Goal: Task Accomplishment & Management: Manage account settings

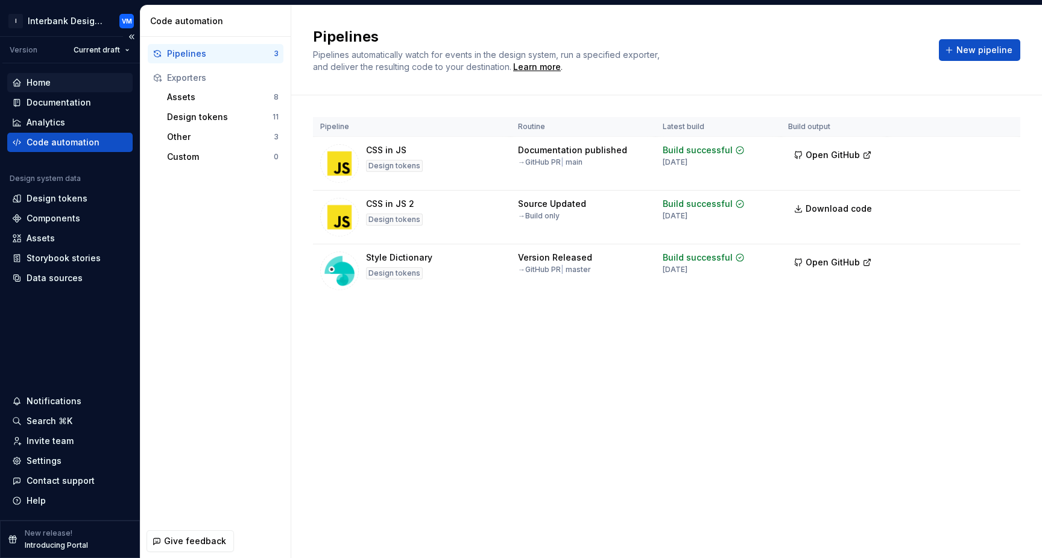
click at [39, 82] on div "Home" at bounding box center [39, 83] width 24 height 12
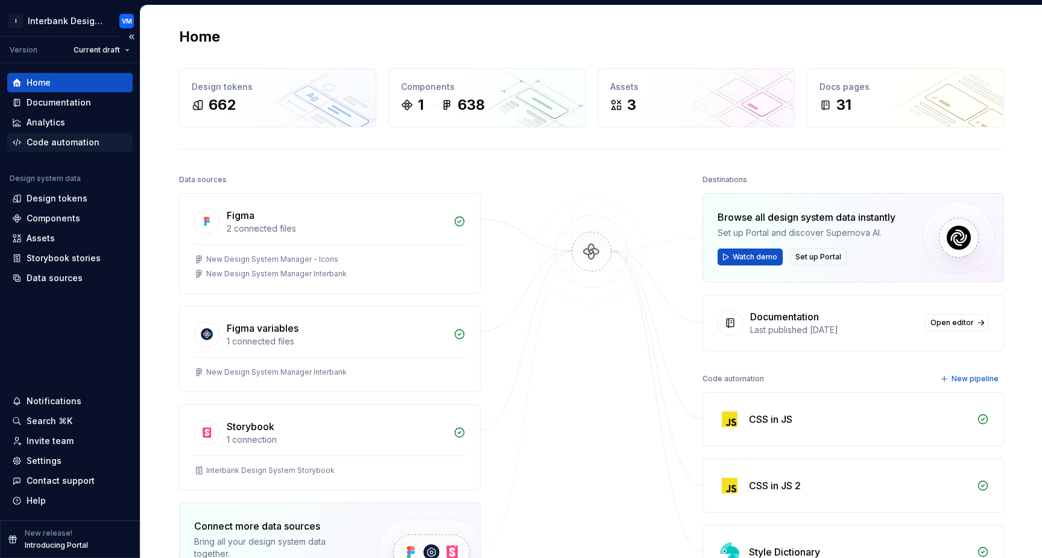
click at [74, 137] on div "Code automation" at bounding box center [63, 142] width 73 height 12
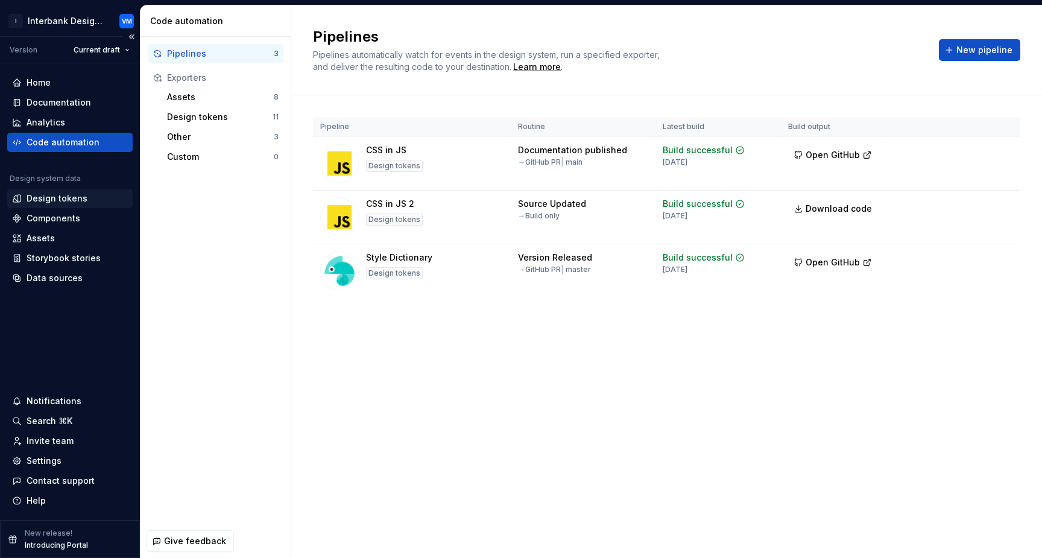
click at [58, 204] on div "Design tokens" at bounding box center [57, 198] width 61 height 12
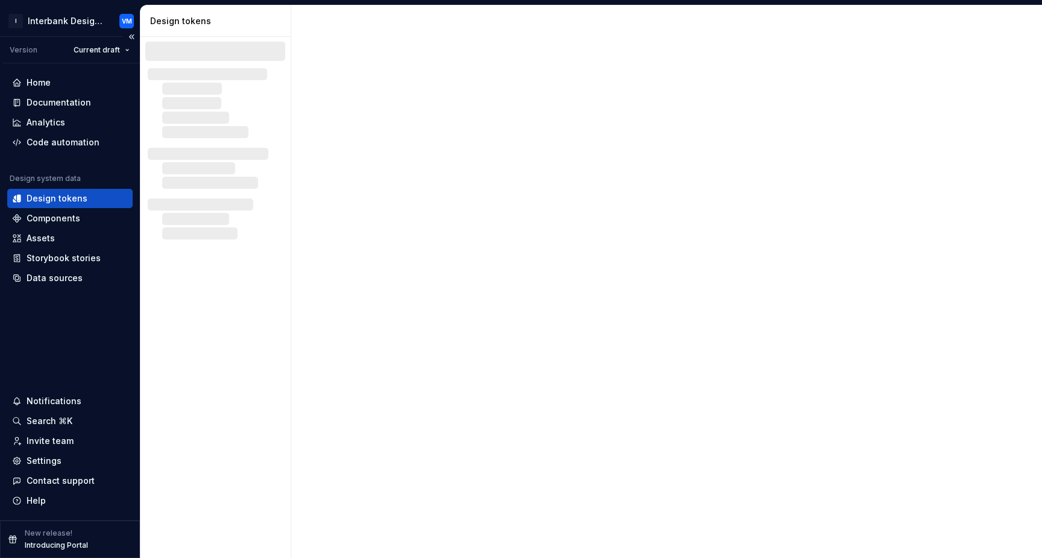
click at [82, 198] on div "Design tokens" at bounding box center [57, 198] width 61 height 12
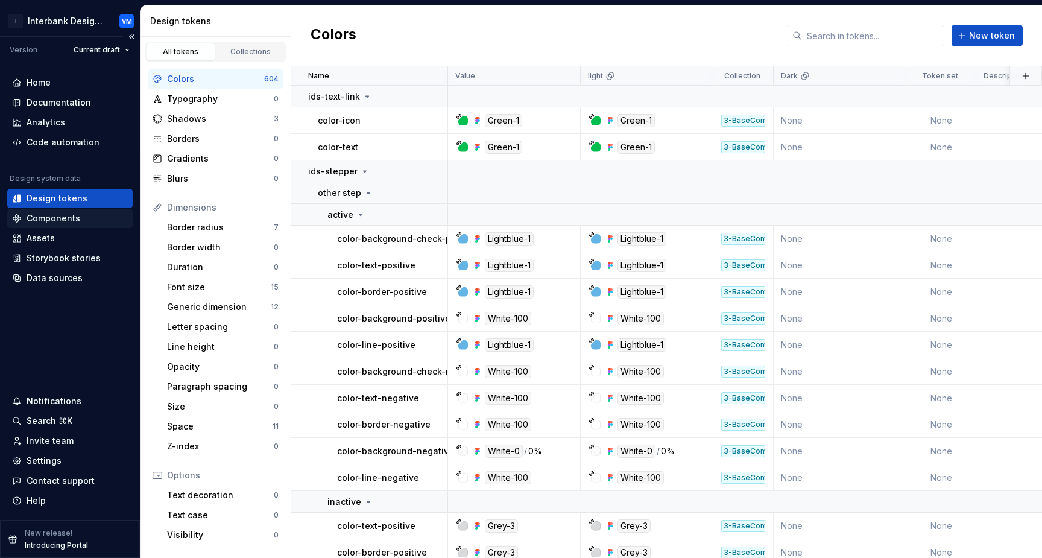
click at [75, 219] on div "Components" at bounding box center [54, 218] width 54 height 12
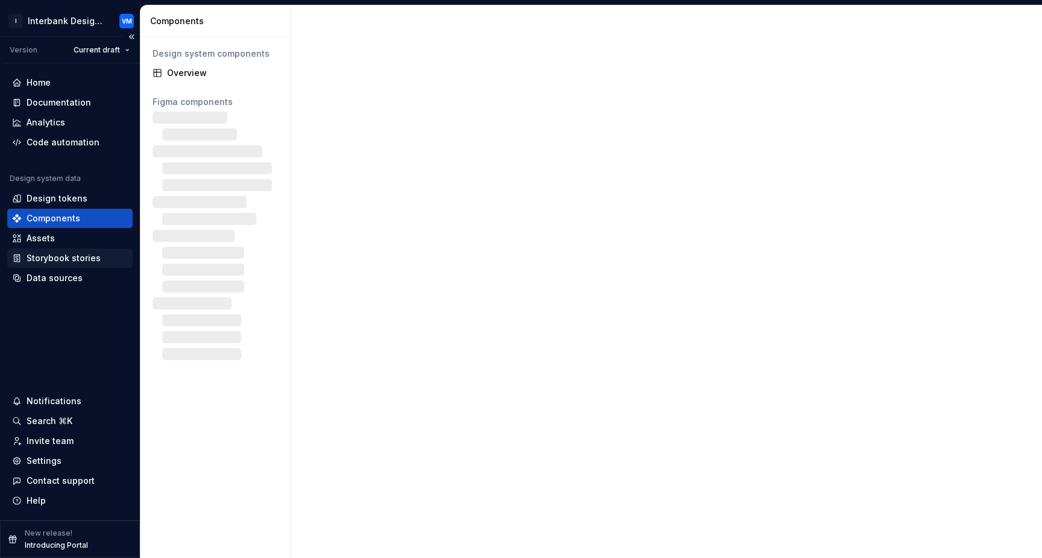
click at [73, 262] on div "Storybook stories" at bounding box center [64, 258] width 74 height 12
click at [81, 258] on div "Storybook stories" at bounding box center [64, 258] width 74 height 12
click at [101, 254] on div "Storybook stories" at bounding box center [70, 258] width 116 height 12
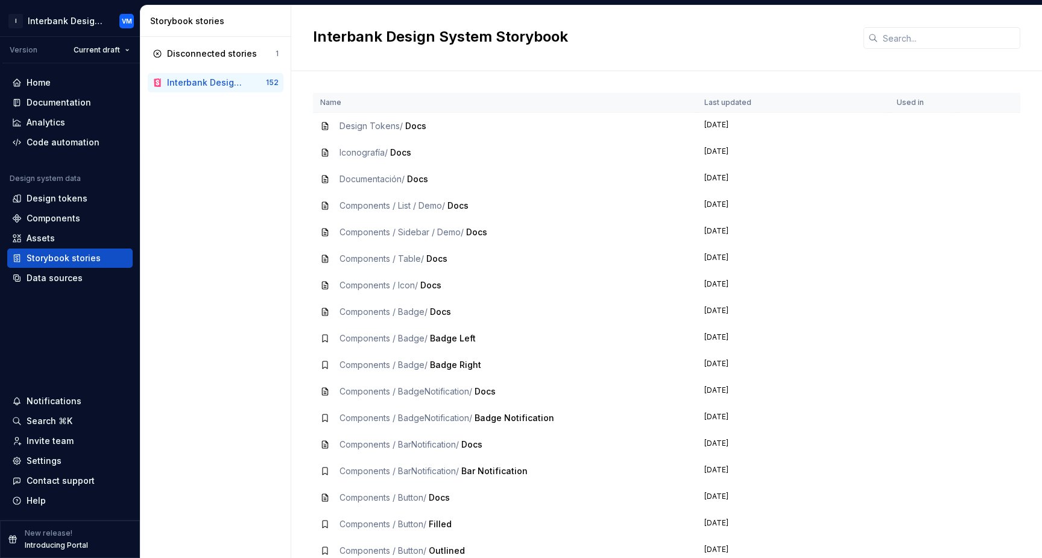
click at [206, 80] on div "Interbank Design System Storybook" at bounding box center [206, 83] width 79 height 12
click at [370, 125] on span "Design Tokens /" at bounding box center [370, 126] width 63 height 10
click at [323, 127] on icon at bounding box center [325, 126] width 10 height 10
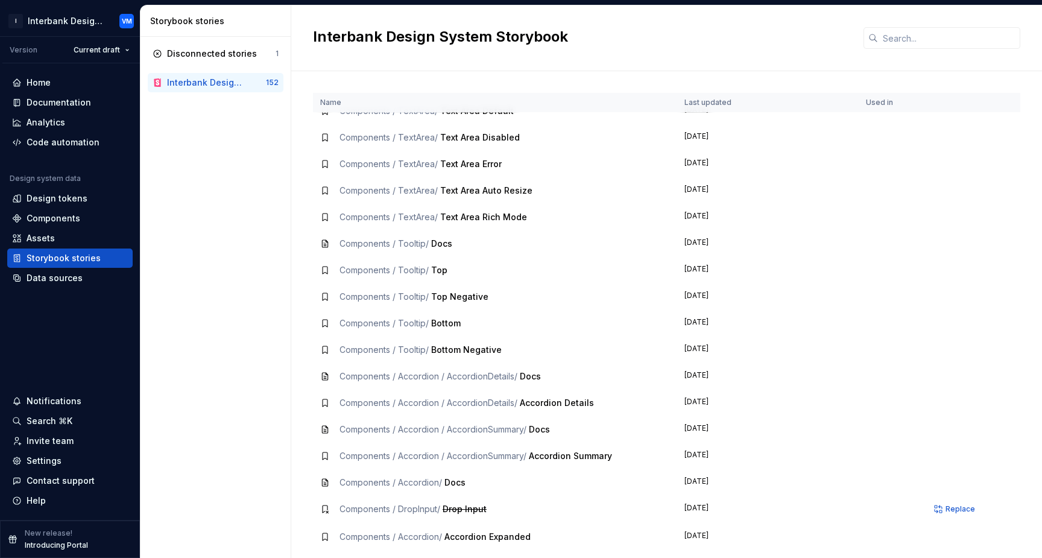
scroll to position [3175, 0]
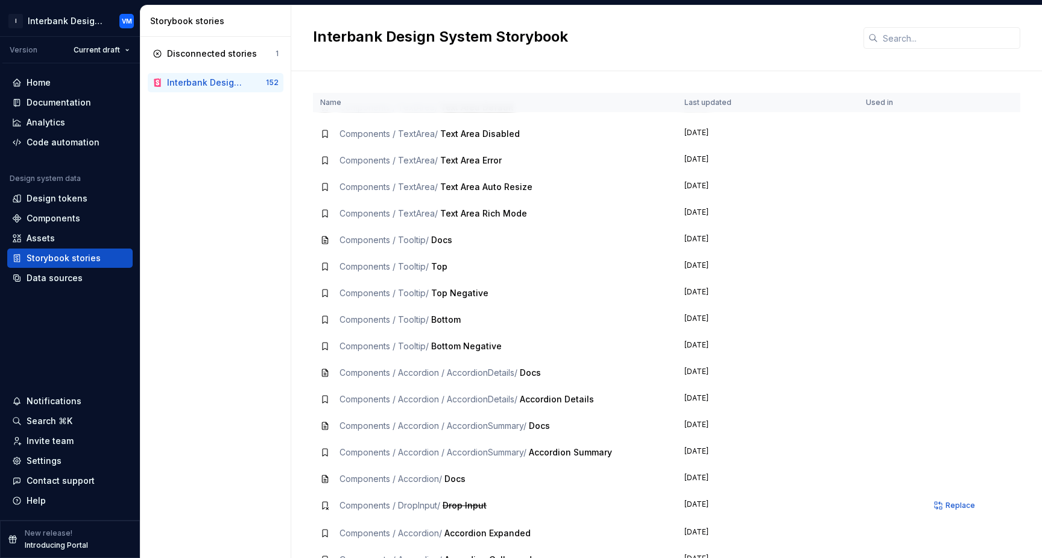
click at [406, 162] on span "Components / TextArea /" at bounding box center [388, 160] width 98 height 10
click at [219, 78] on div "Interbank Design System Storybook" at bounding box center [206, 83] width 79 height 12
click at [240, 83] on div "Interbank Design System Storybook" at bounding box center [206, 83] width 79 height 12
click at [220, 81] on div "Interbank Design System Storybook" at bounding box center [206, 83] width 79 height 12
click at [217, 85] on div "Interbank Design System Storybook" at bounding box center [206, 83] width 79 height 12
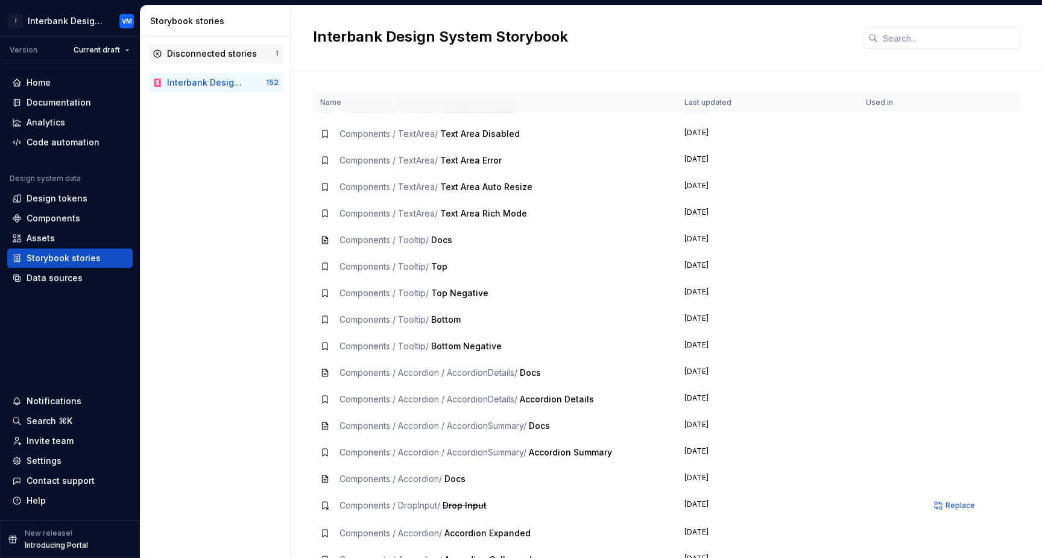
click at [251, 59] on div "Disconnected stories" at bounding box center [212, 54] width 90 height 12
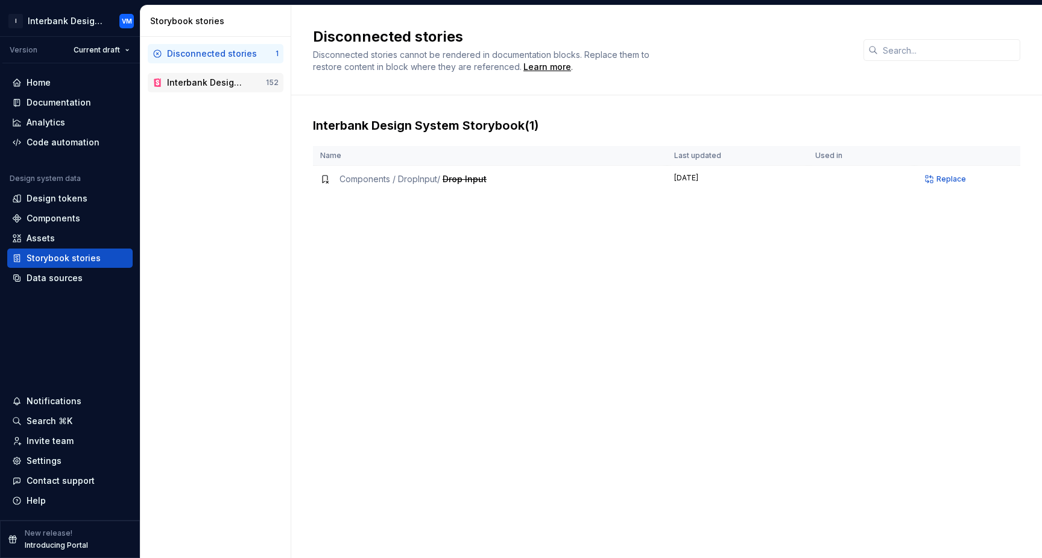
click at [231, 81] on div "Interbank Design System Storybook" at bounding box center [206, 83] width 79 height 12
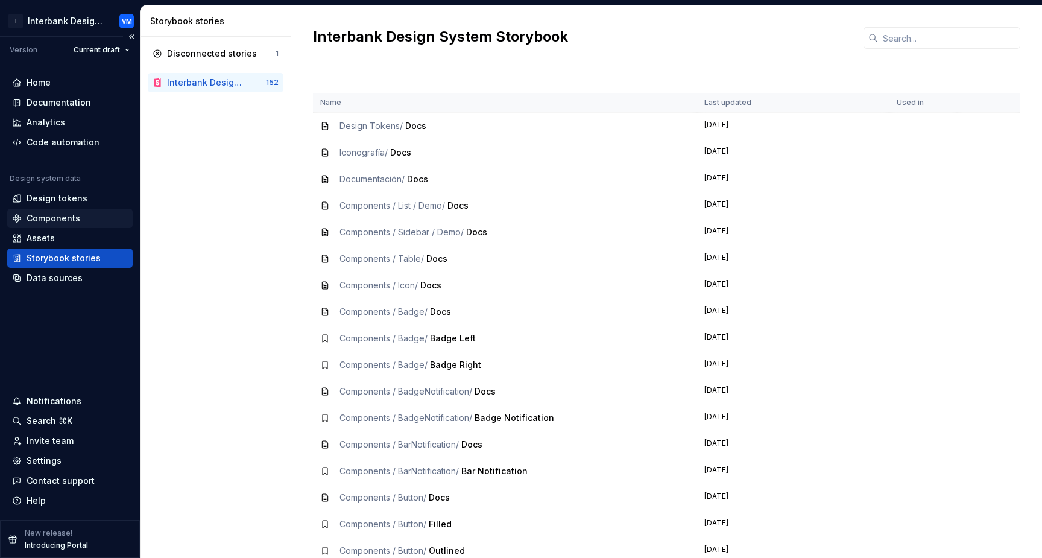
click at [68, 221] on div "Components" at bounding box center [54, 218] width 54 height 12
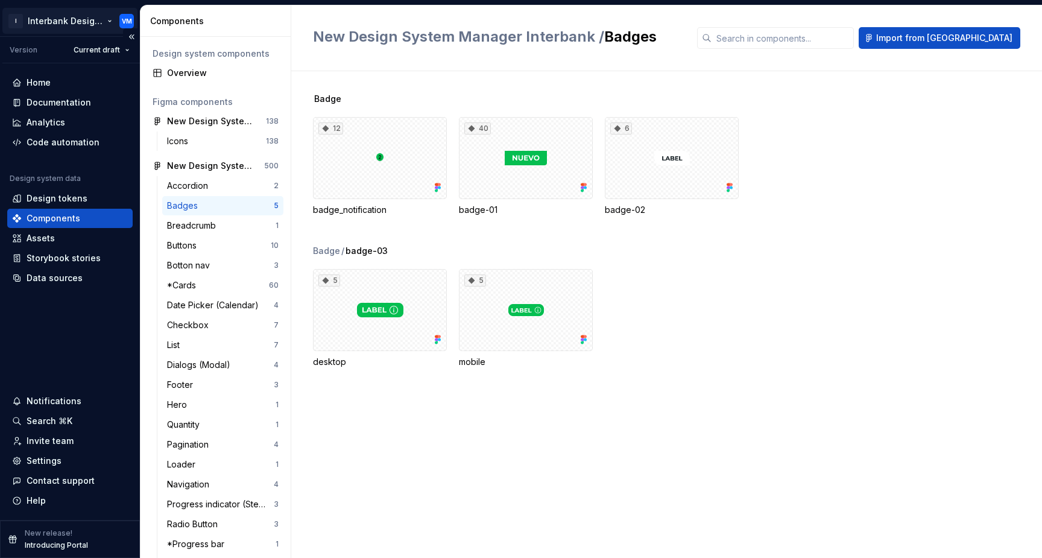
click at [112, 19] on html "I Interbank Design System VM Version Current draft Home Documentation Analytics…" at bounding box center [521, 279] width 1042 height 558
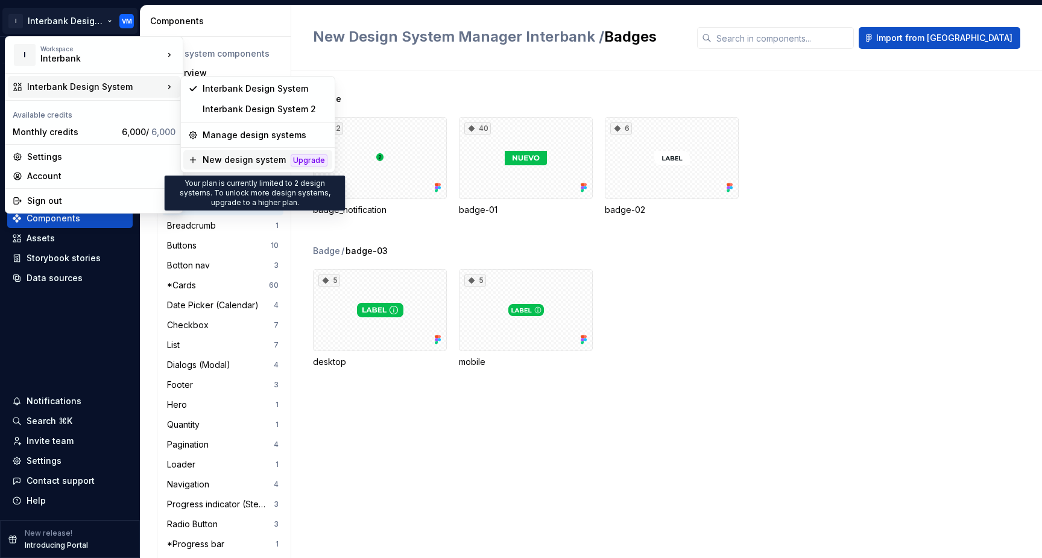
click at [213, 159] on div "New design system" at bounding box center [244, 160] width 83 height 12
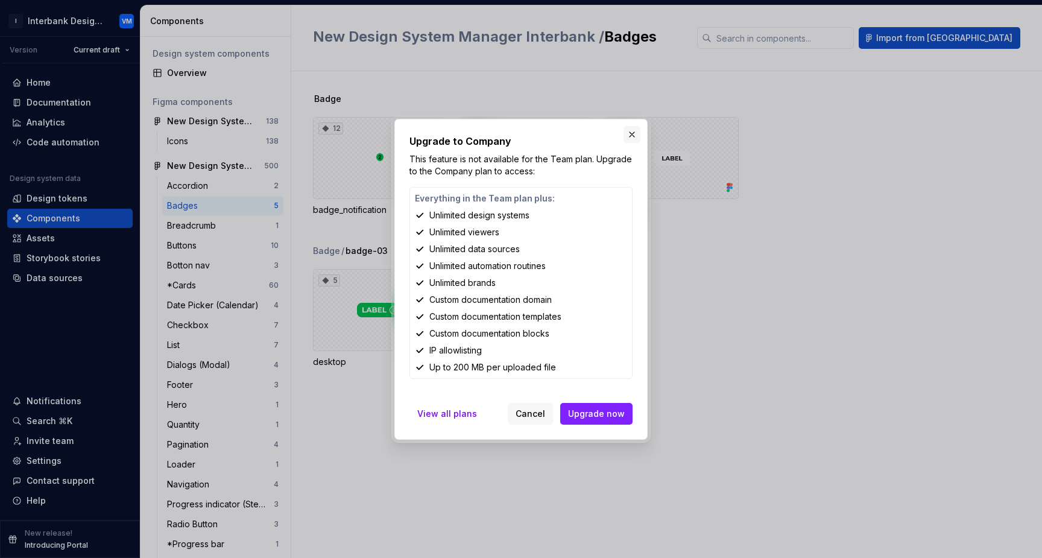
click at [629, 133] on button "button" at bounding box center [631, 134] width 17 height 17
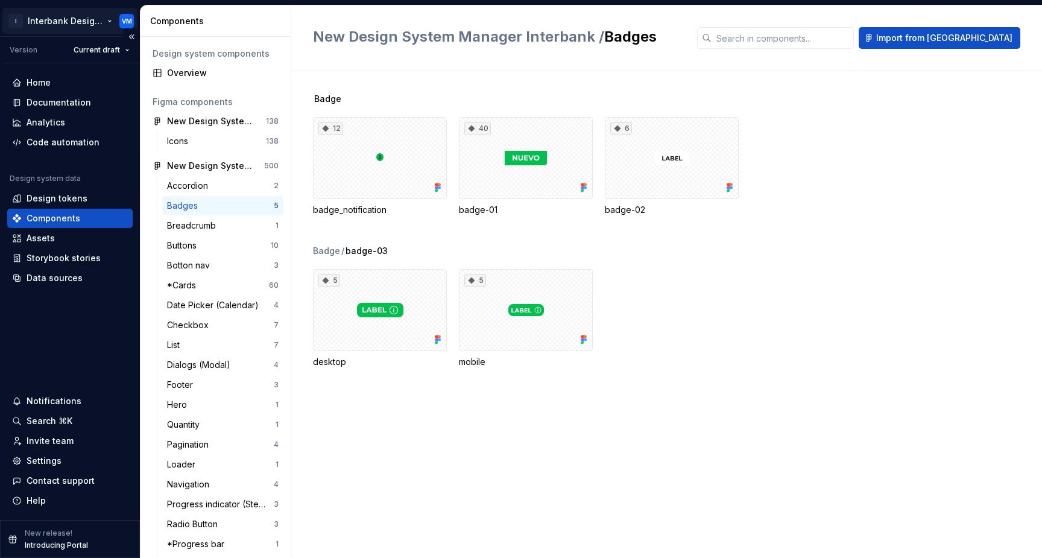
click at [108, 20] on html "I Interbank Design System VM Version Current draft Home Documentation Analytics…" at bounding box center [521, 279] width 1042 height 558
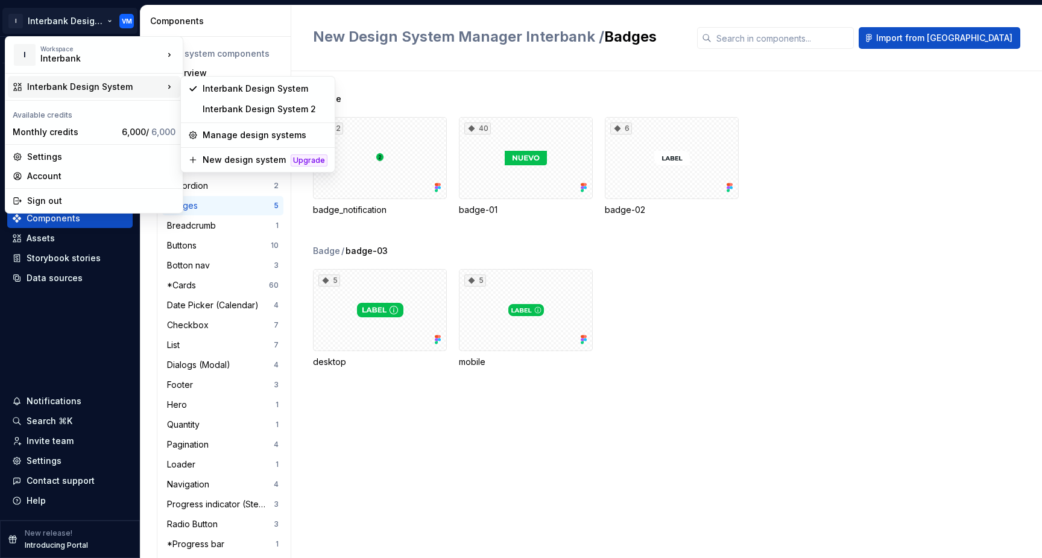
click at [378, 84] on html "I Interbank Design System VM Version Current draft Home Documentation Analytics…" at bounding box center [521, 279] width 1042 height 558
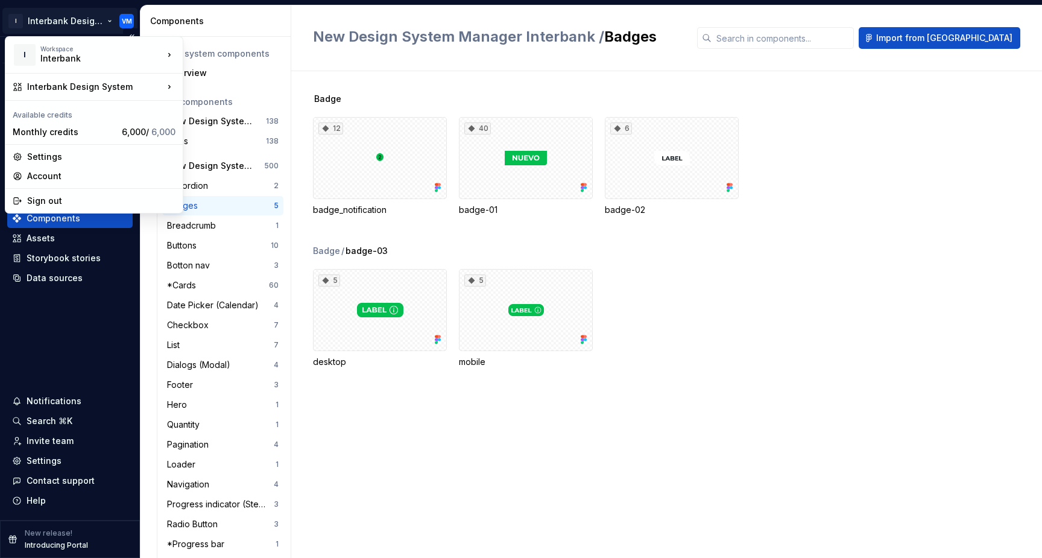
click at [110, 20] on html "I Interbank Design System VM Version Current draft Home Documentation Analytics…" at bounding box center [521, 279] width 1042 height 558
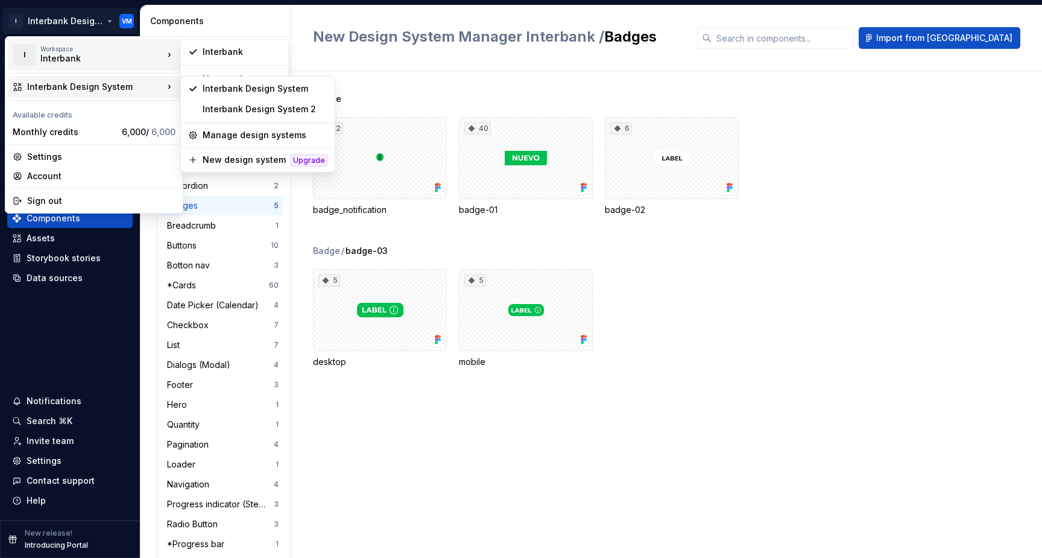
click at [222, 11] on html "I Interbank Design System VM Version Current draft Home Documentation Analytics…" at bounding box center [521, 279] width 1042 height 558
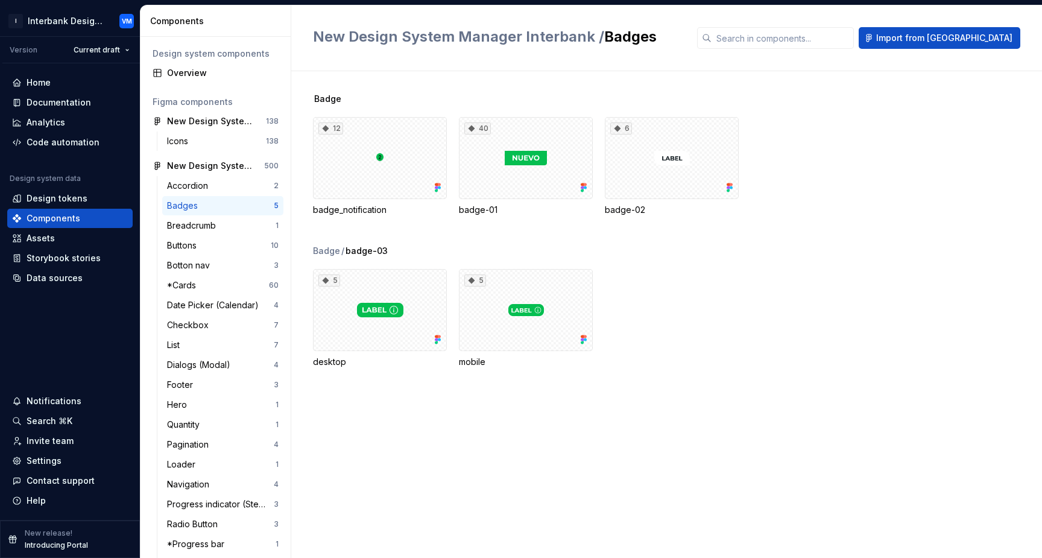
click at [210, 16] on div "Components" at bounding box center [218, 21] width 136 height 12
click at [61, 444] on div "Invite team" at bounding box center [50, 441] width 47 height 12
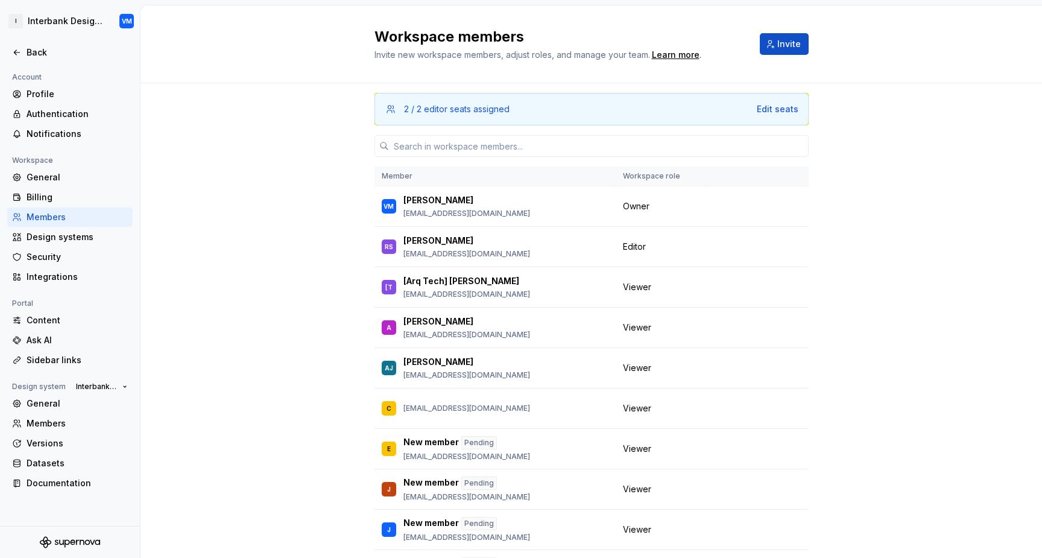
click at [506, 109] on div "2 / 2 editor seats assigned" at bounding box center [456, 109] width 105 height 12
click at [457, 145] on input "text" at bounding box center [599, 146] width 420 height 22
click at [333, 329] on div "2 / 2 editor seats assigned Edit seats Member Workspace role VM [PERSON_NAME] […" at bounding box center [590, 359] width 901 height 552
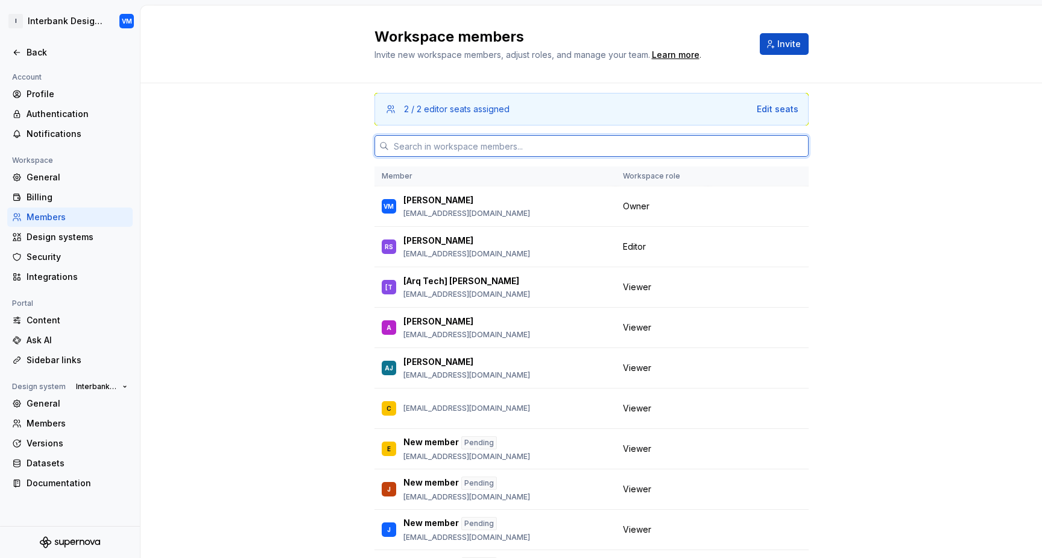
click at [486, 156] on input "text" at bounding box center [599, 146] width 420 height 22
paste input "[EMAIL_ADDRESS][DOMAIN_NAME]"
type input "[EMAIL_ADDRESS][DOMAIN_NAME]"
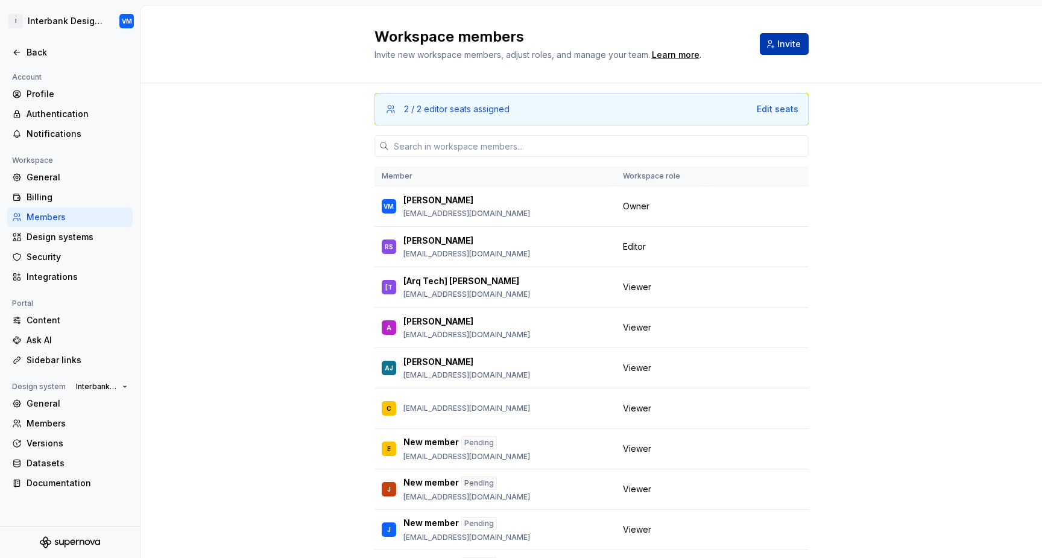
click at [785, 39] on span "Invite" at bounding box center [789, 44] width 24 height 12
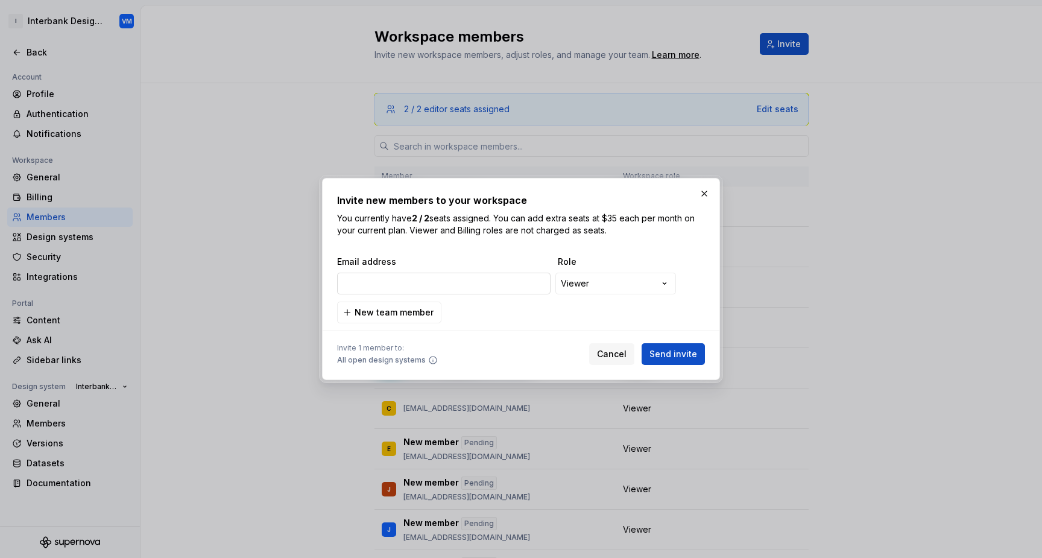
type input "[EMAIL_ADDRESS][DOMAIN_NAME]"
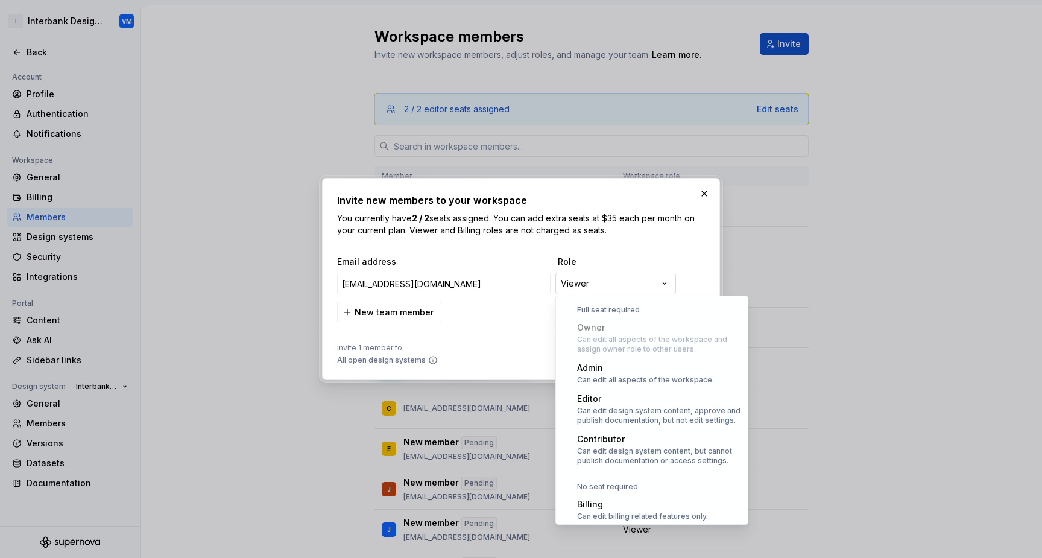
click at [583, 280] on div "**********" at bounding box center [521, 279] width 1042 height 558
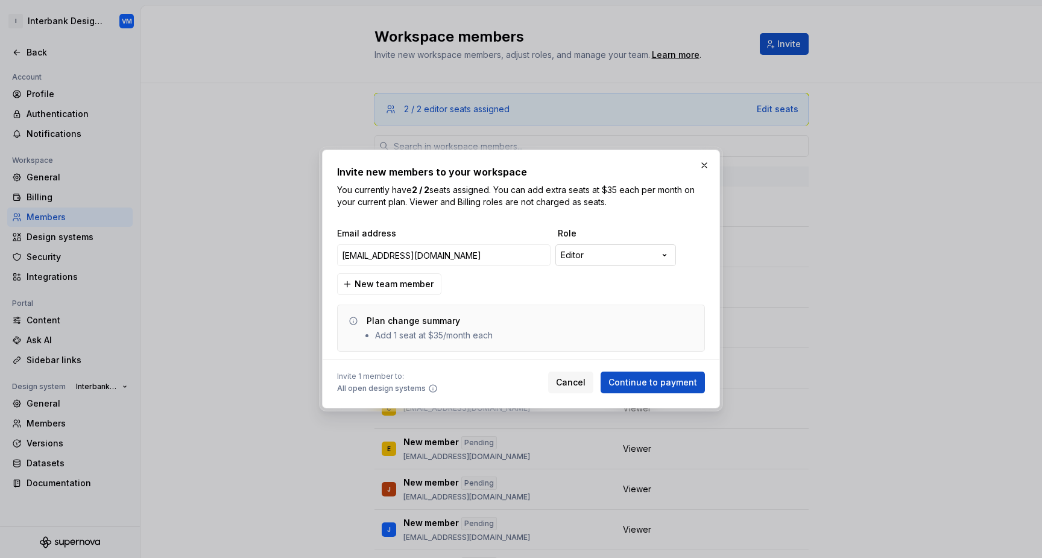
click at [618, 254] on div "**********" at bounding box center [521, 279] width 1042 height 558
click at [620, 259] on div "**********" at bounding box center [521, 279] width 1042 height 558
click at [618, 241] on div "**********" at bounding box center [521, 289] width 368 height 124
click at [609, 265] on div "**********" at bounding box center [521, 279] width 1042 height 558
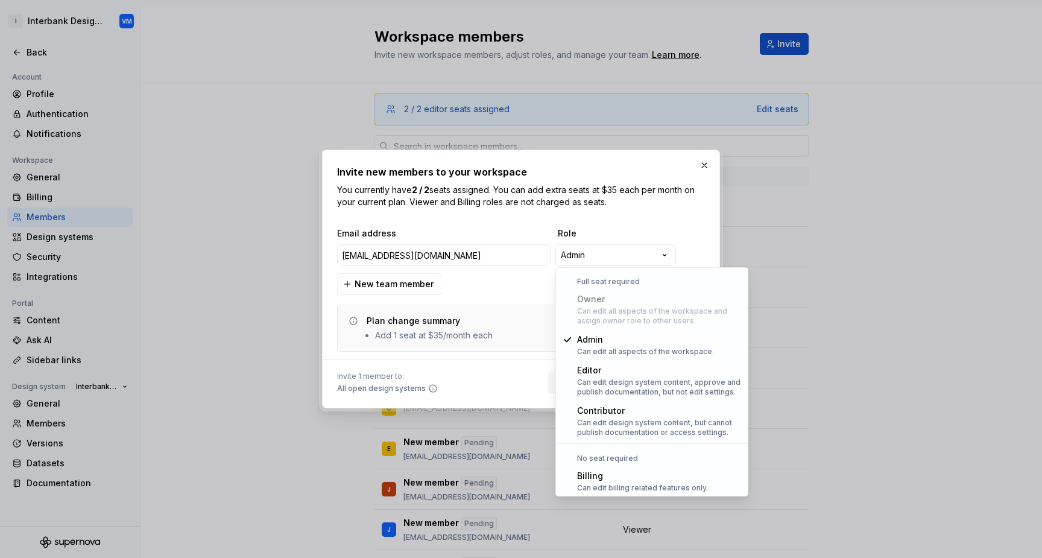
select select "*******"
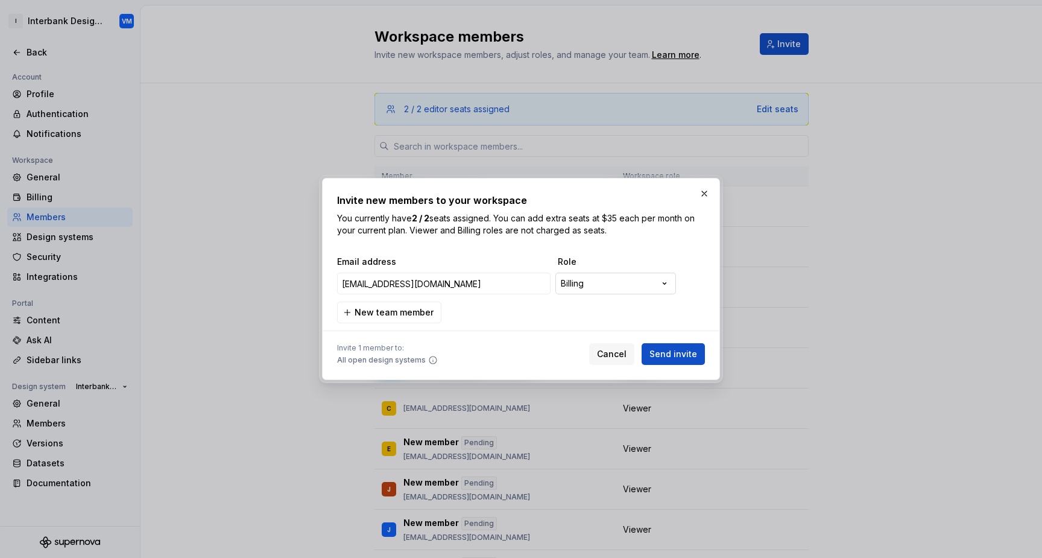
click at [617, 285] on div "**********" at bounding box center [521, 279] width 1042 height 558
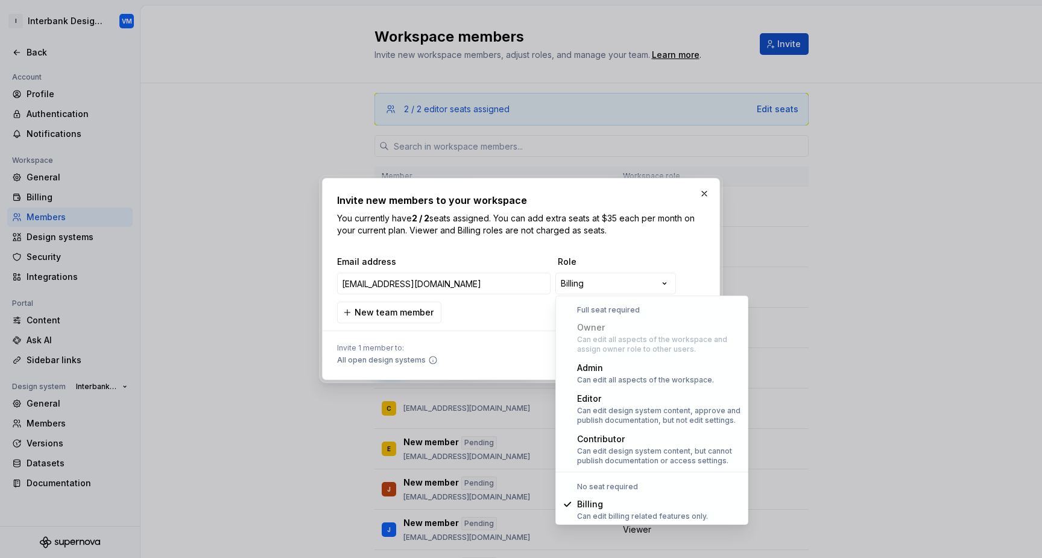
click at [594, 264] on div "**********" at bounding box center [521, 279] width 1042 height 558
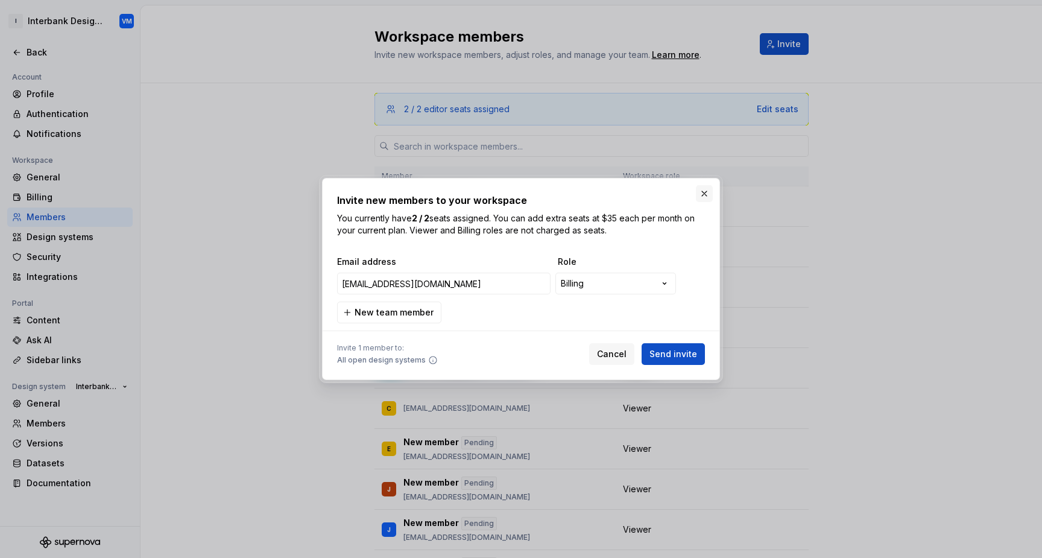
click at [706, 198] on button "button" at bounding box center [704, 193] width 17 height 17
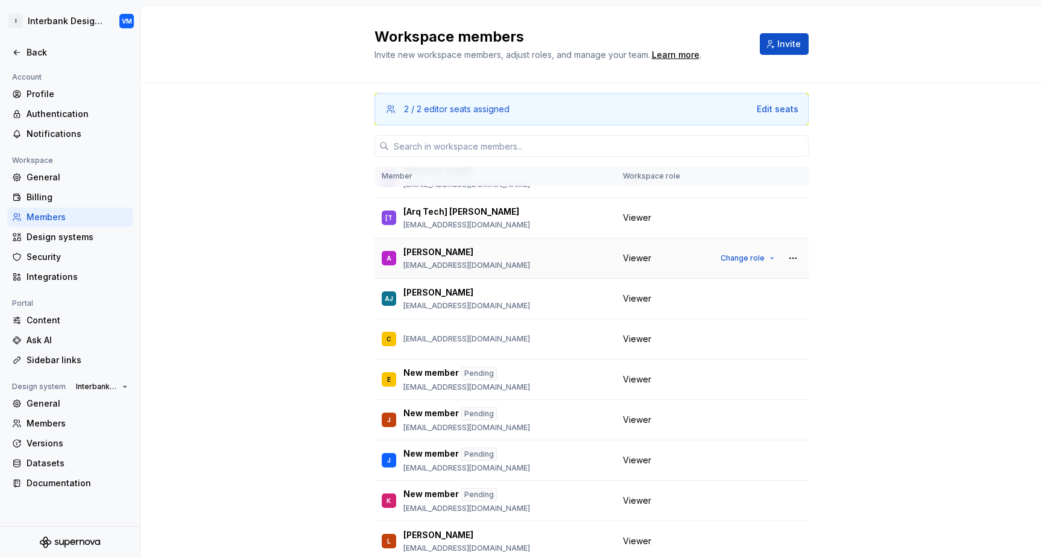
scroll to position [0, 0]
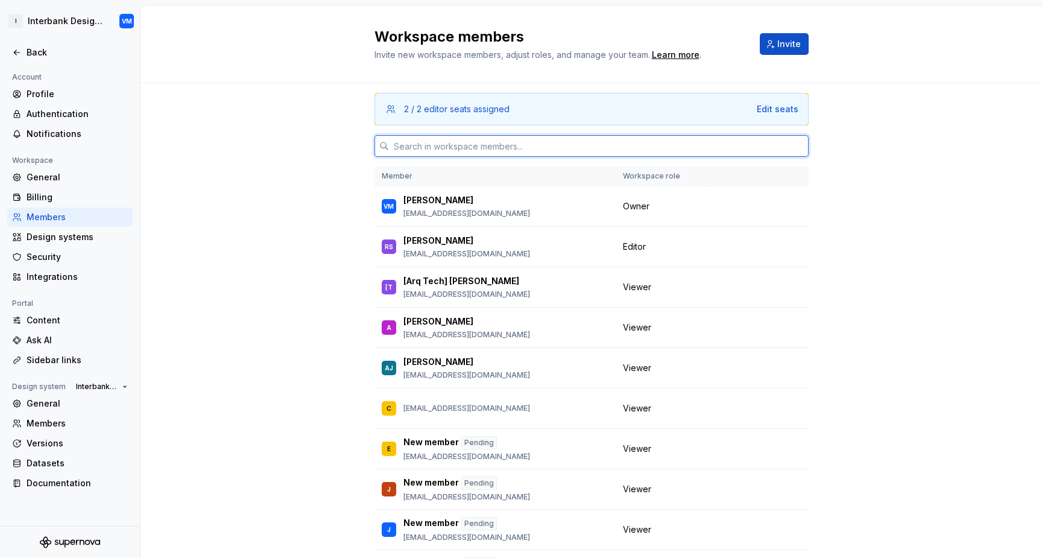
click at [553, 146] on input "text" at bounding box center [599, 146] width 420 height 22
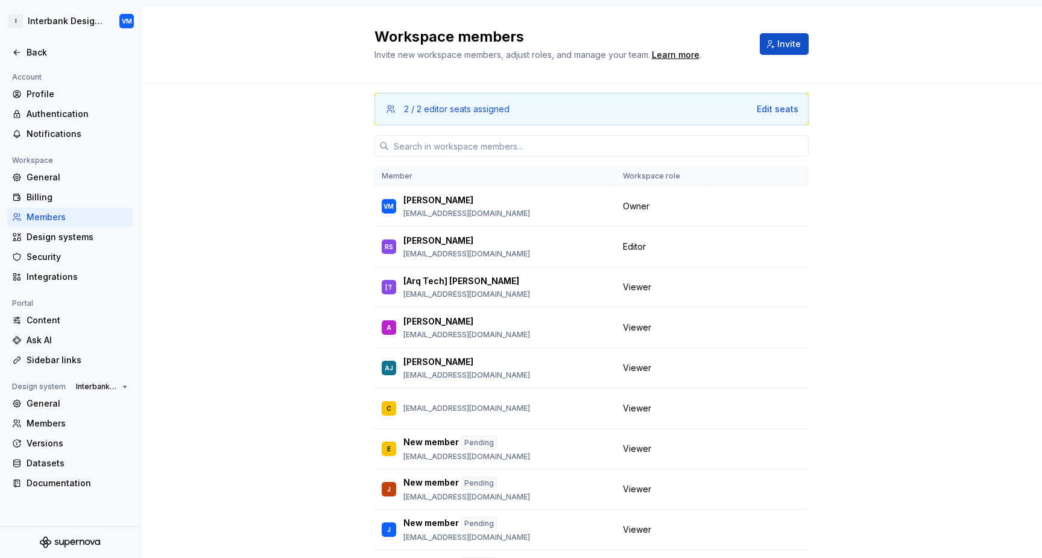
click at [786, 56] on div "Workspace members Invite new workspace members, adjust roles, and manage your t…" at bounding box center [591, 44] width 434 height 34
click at [787, 49] on span "Invite" at bounding box center [789, 44] width 24 height 12
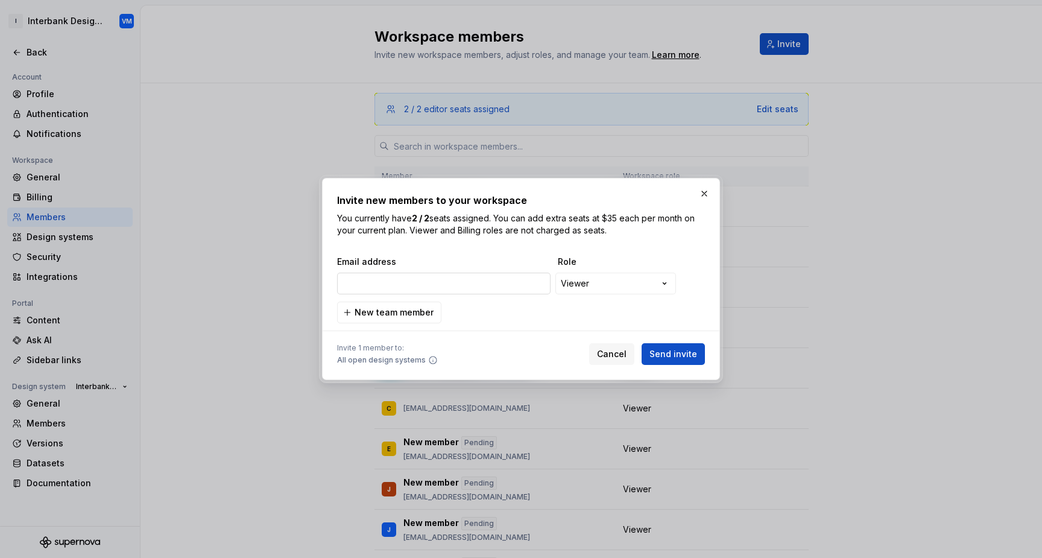
click at [487, 282] on input "email" at bounding box center [443, 283] width 213 height 22
type input "[EMAIL_ADDRESS][DOMAIN_NAME]"
click at [596, 280] on div "**********" at bounding box center [521, 279] width 1042 height 558
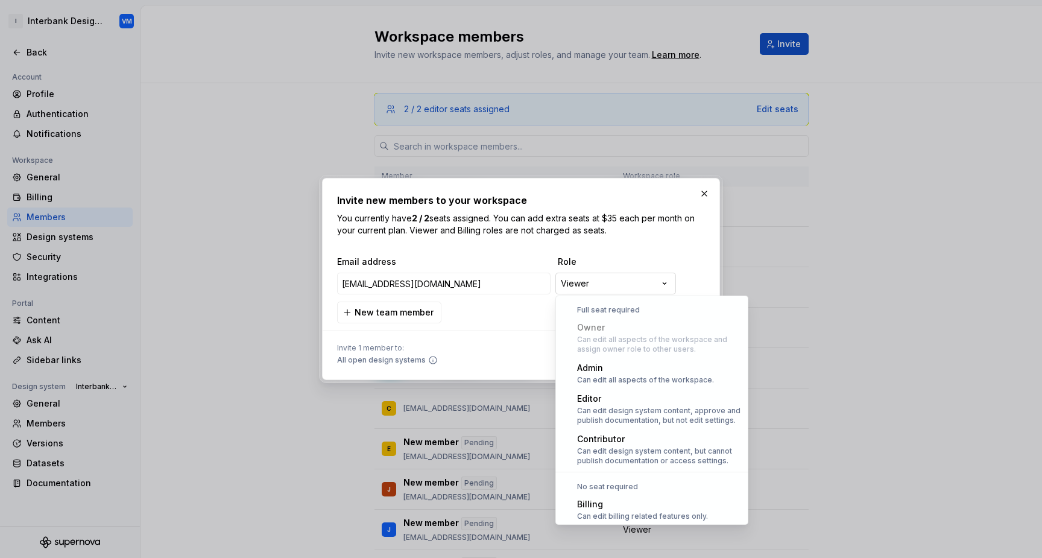
scroll to position [33, 0]
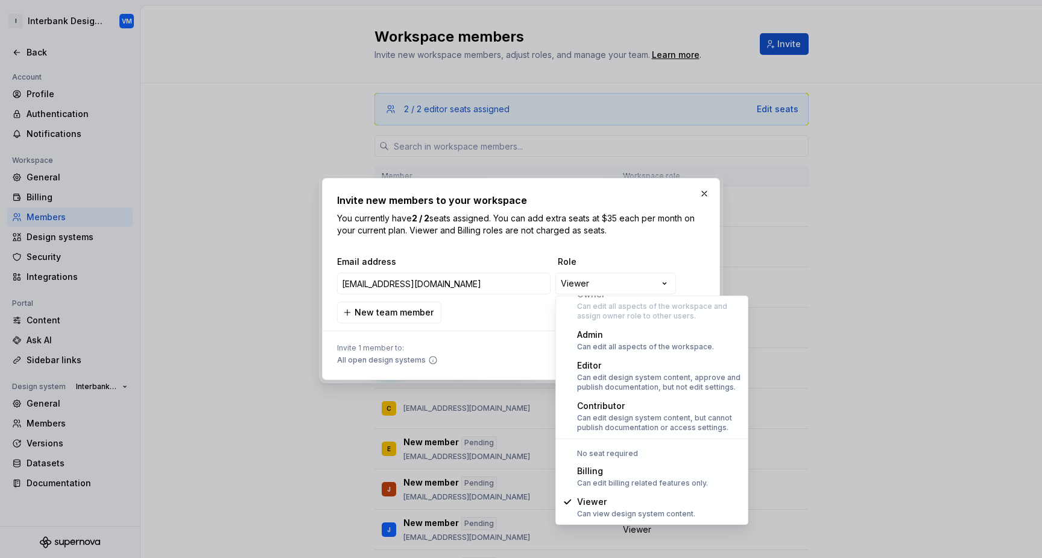
click at [614, 263] on div "**********" at bounding box center [521, 279] width 1042 height 558
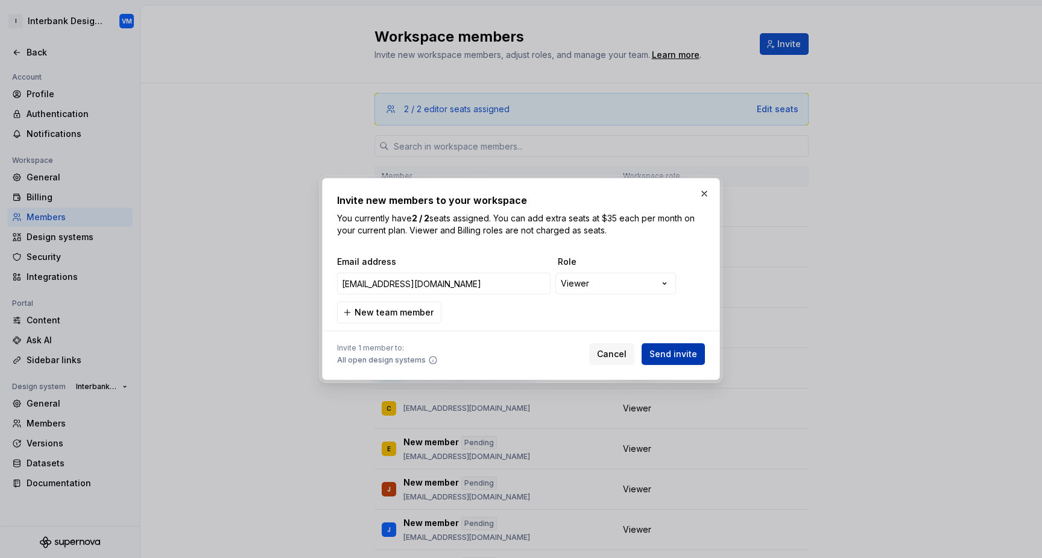
click at [656, 355] on span "Send invite" at bounding box center [673, 354] width 48 height 12
